Goal: Information Seeking & Learning: Learn about a topic

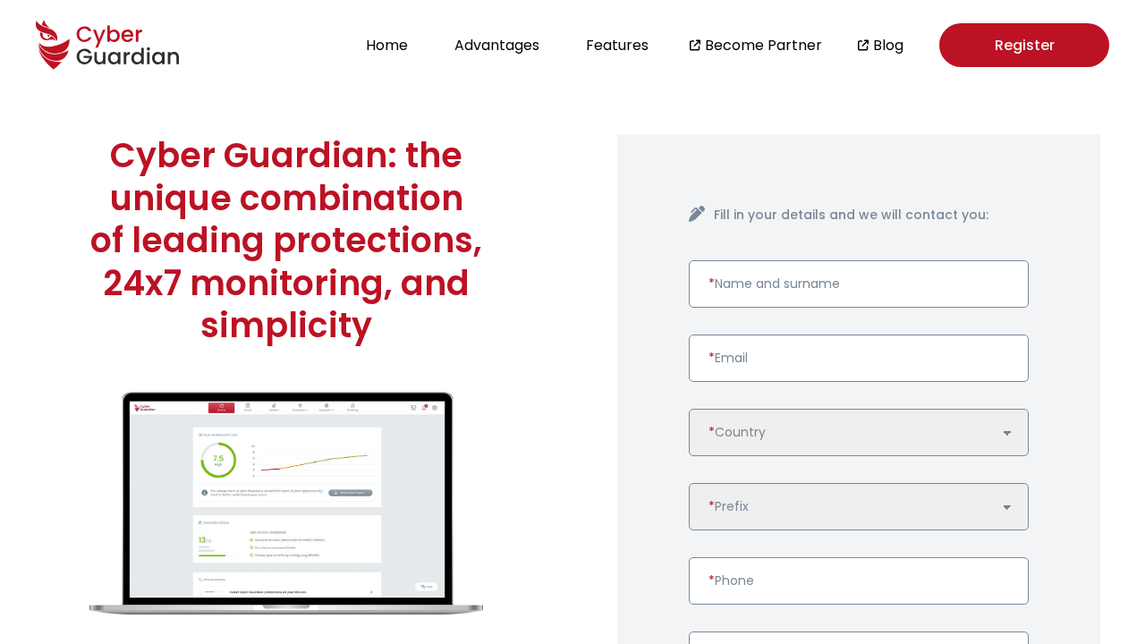
scroll to position [4599, 0]
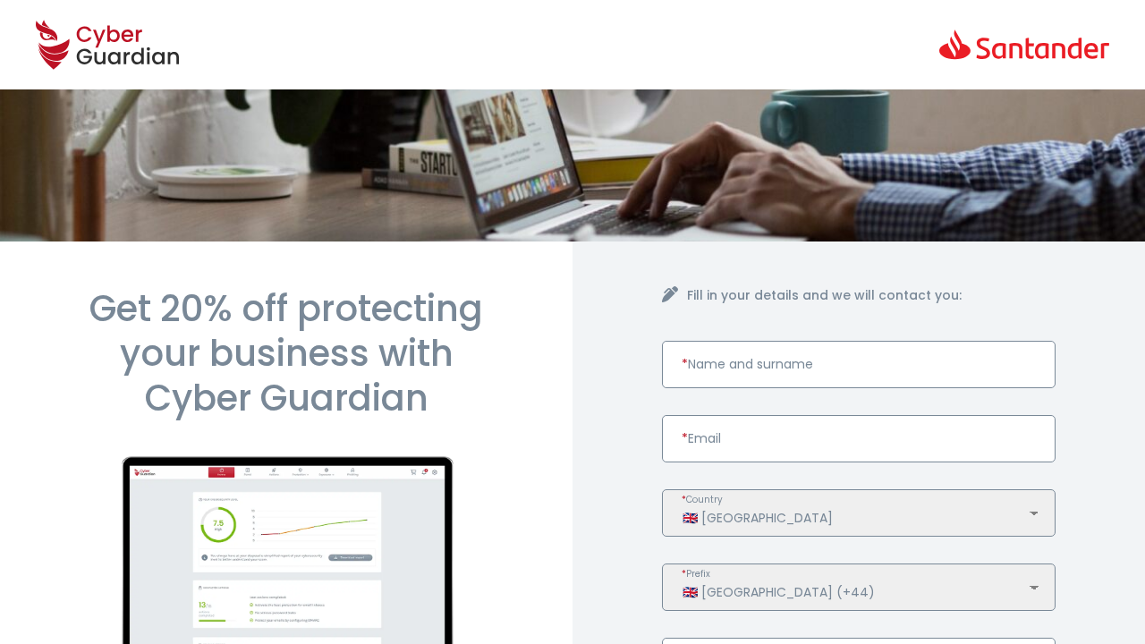
scroll to position [884, 0]
